Goal: Information Seeking & Learning: Learn about a topic

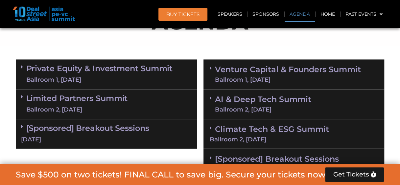
scroll to position [409, 0]
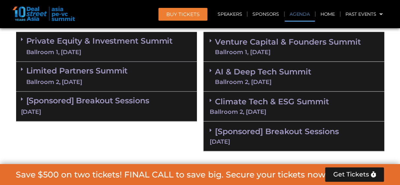
click at [297, 17] on link "Agenda" at bounding box center [299, 14] width 30 height 15
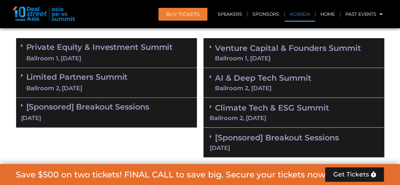
scroll to position [403, 0]
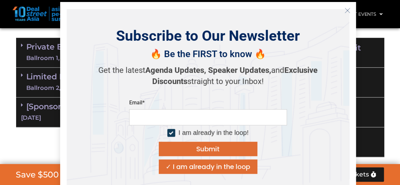
click at [346, 10] on icon "Close" at bounding box center [347, 11] width 6 height 6
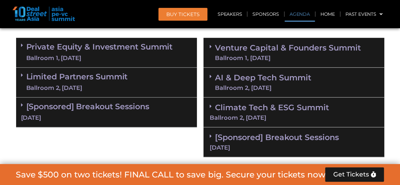
click at [308, 57] on div "Ballroom 1, 11 Sept" at bounding box center [288, 58] width 146 height 6
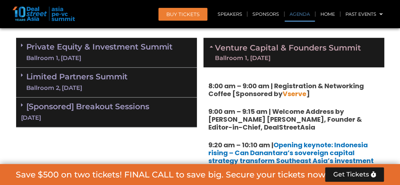
click at [305, 60] on div "Ballroom 1, 11 Sept" at bounding box center [288, 58] width 146 height 6
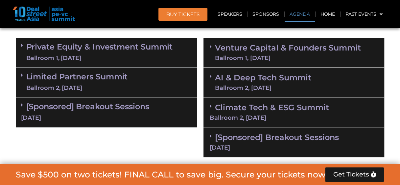
click at [292, 88] on div "Ballroom 2, [DATE]" at bounding box center [263, 88] width 96 height 6
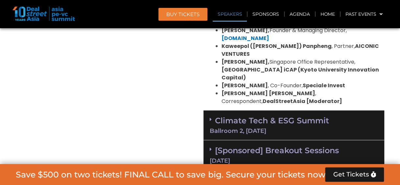
scroll to position [715, 0]
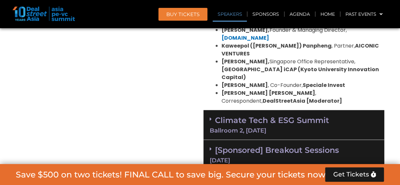
click at [309, 128] on div "Ballroom 2, [DATE]" at bounding box center [293, 131] width 168 height 6
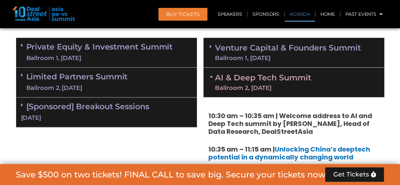
scroll to position [403, 0]
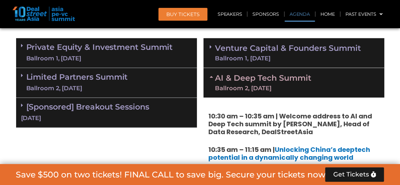
click at [294, 47] on link "Venture Capital & Founders​ Summit Ballroom 1, [DATE]" at bounding box center [288, 52] width 146 height 17
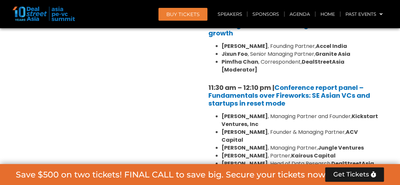
scroll to position [634, 0]
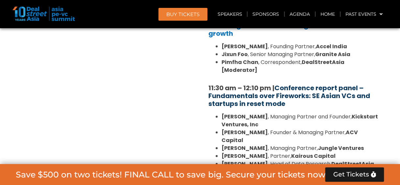
click at [281, 85] on link "Conference report panel – Fundamentals over Fireworks: SE Asian VCs and startup…" at bounding box center [289, 95] width 162 height 25
click at [281, 83] on link "Conference report panel – Fundamentals over Fireworks: SE Asian VCs and startup…" at bounding box center [289, 95] width 162 height 25
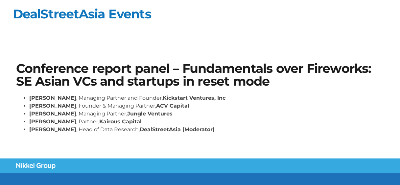
scroll to position [54, 0]
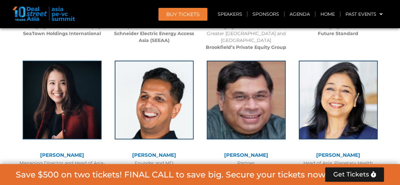
scroll to position [2191, 0]
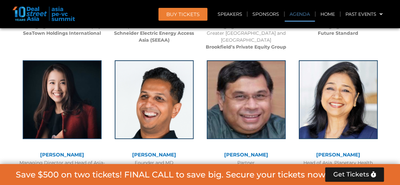
click at [291, 16] on link "Agenda" at bounding box center [299, 14] width 30 height 15
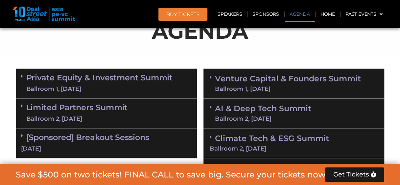
scroll to position [420, 0]
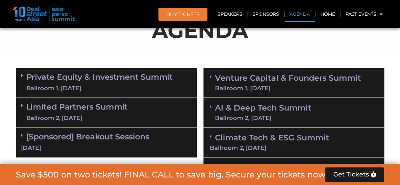
click at [281, 81] on link "Venture Capital & Founders​ Summit Ballroom 1, [DATE]" at bounding box center [288, 82] width 146 height 17
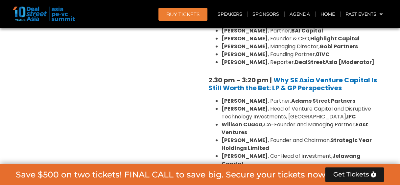
scroll to position [958, 0]
